Goal: Find specific page/section: Find specific page/section

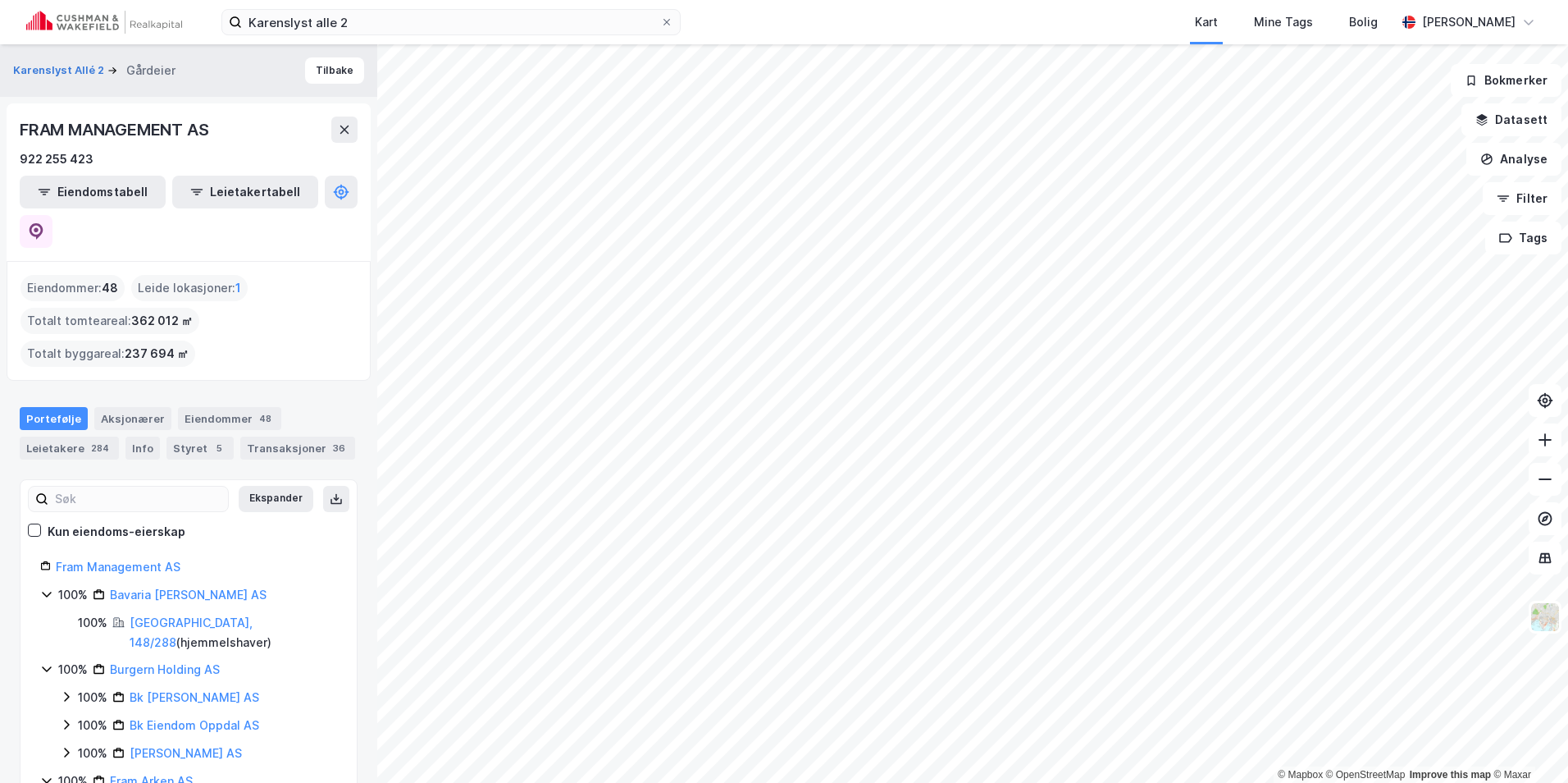
click at [79, 25] on img at bounding box center [104, 22] width 156 height 23
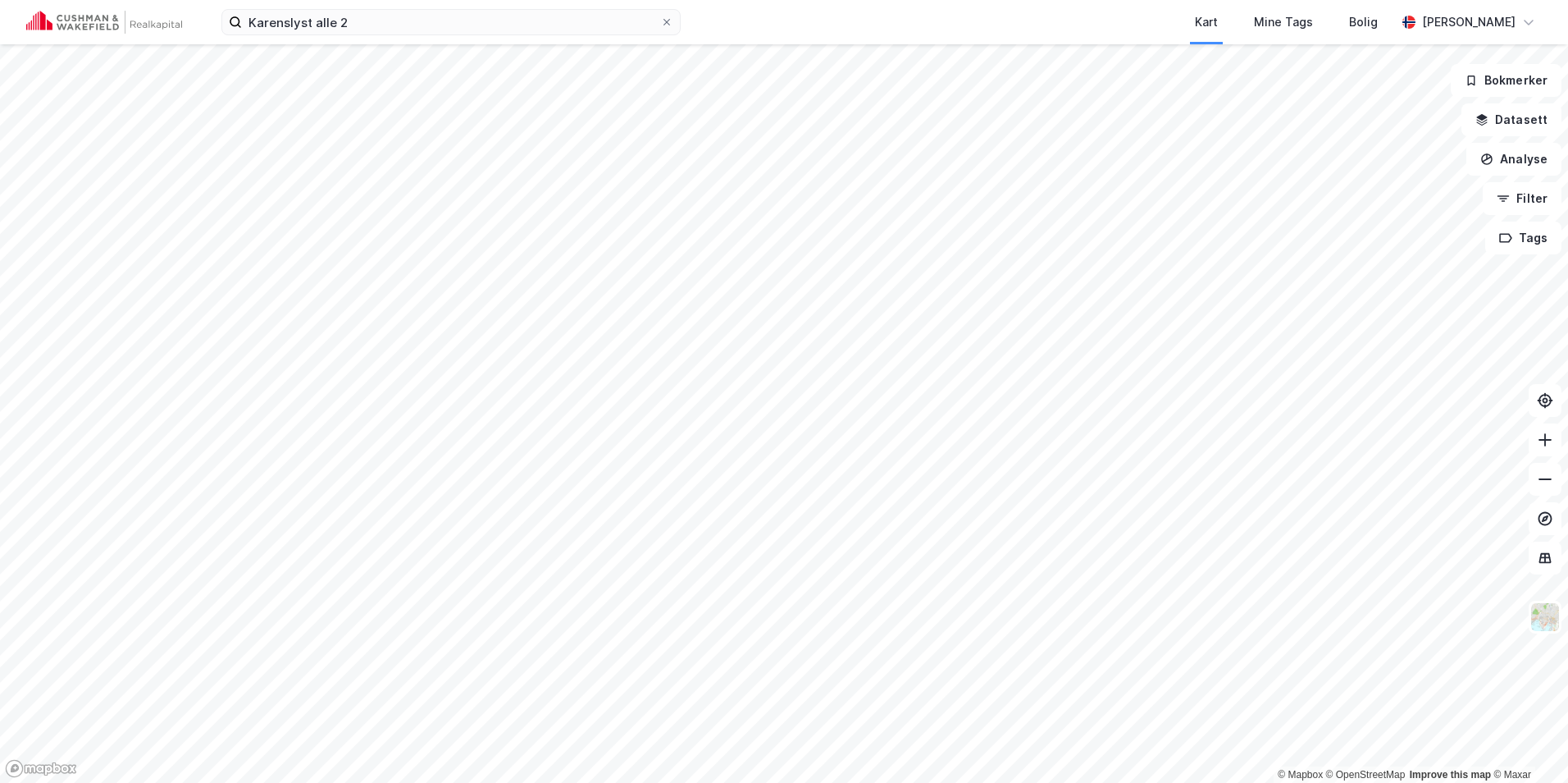
click at [129, 18] on img at bounding box center [104, 22] width 156 height 23
click at [672, 19] on span at bounding box center [666, 22] width 13 height 13
click at [660, 19] on input "Karenslyst alle 2" at bounding box center [451, 22] width 419 height 25
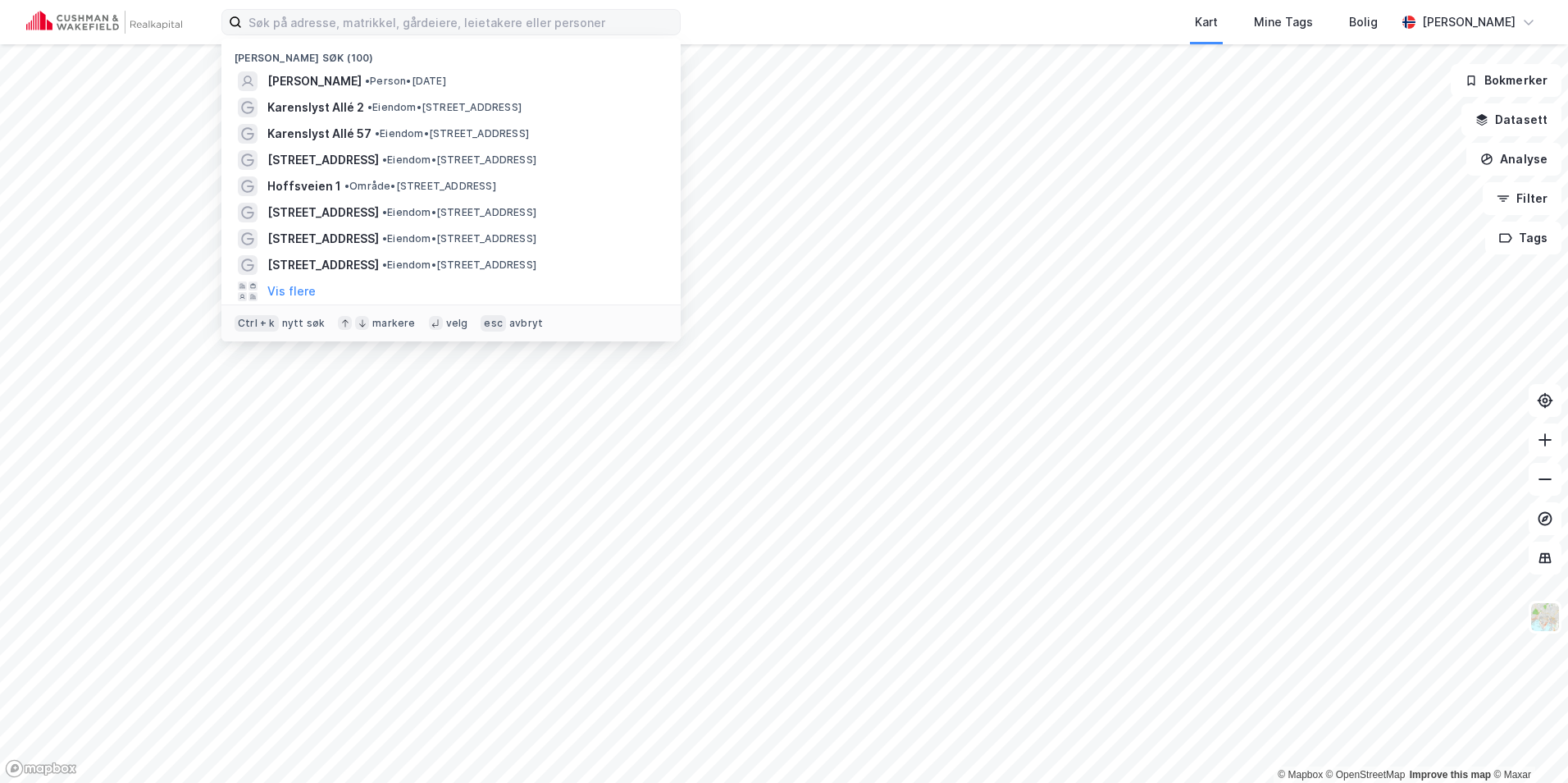
click at [101, 18] on img at bounding box center [104, 22] width 156 height 23
